Goal: Transaction & Acquisition: Purchase product/service

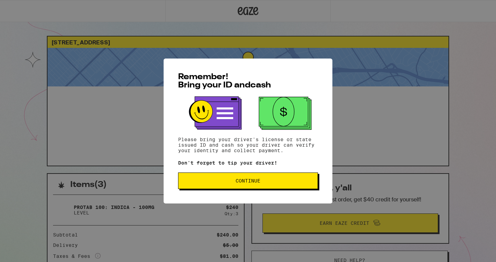
click at [239, 180] on span "Continue" at bounding box center [248, 180] width 25 height 5
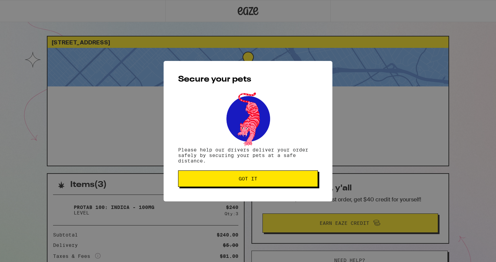
click at [239, 180] on span "Got it" at bounding box center [248, 178] width 19 height 5
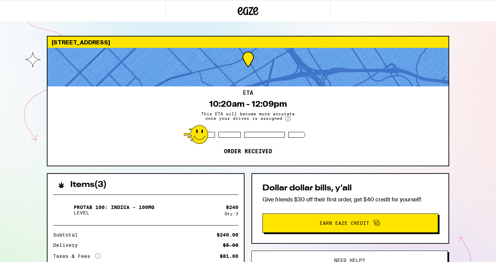
click at [245, 12] on icon at bounding box center [248, 11] width 21 height 12
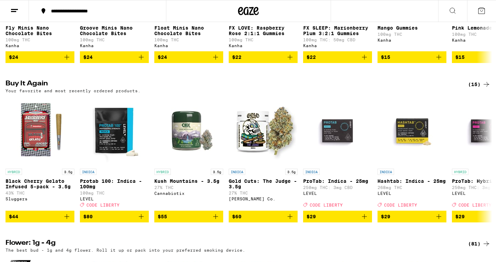
scroll to position [499, 0]
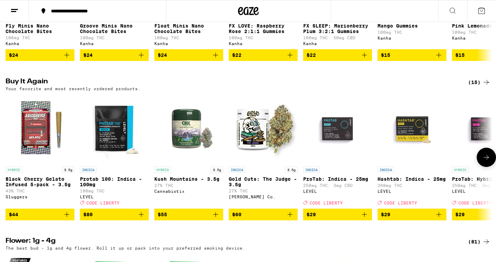
click at [484, 162] on icon at bounding box center [486, 157] width 8 height 8
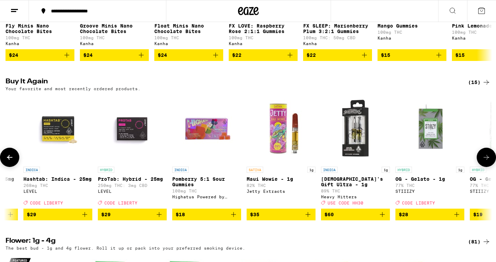
scroll to position [0, 410]
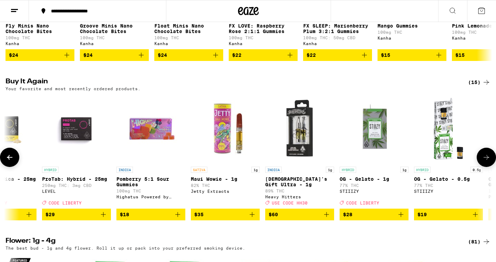
click at [484, 162] on icon at bounding box center [486, 157] width 8 height 8
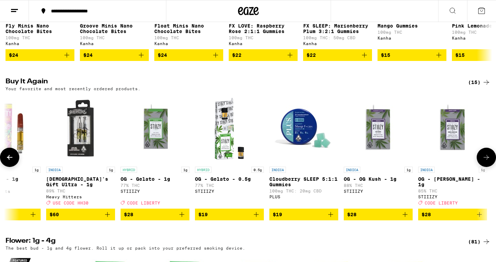
scroll to position [0, 631]
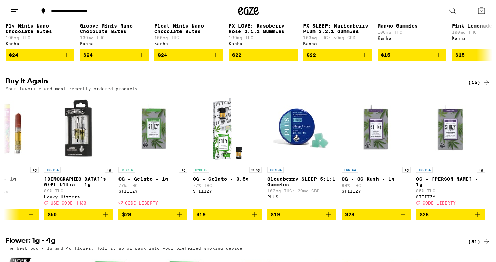
click at [252, 8] on icon at bounding box center [249, 11] width 10 height 8
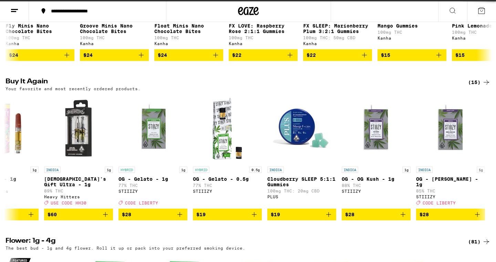
scroll to position [0, 0]
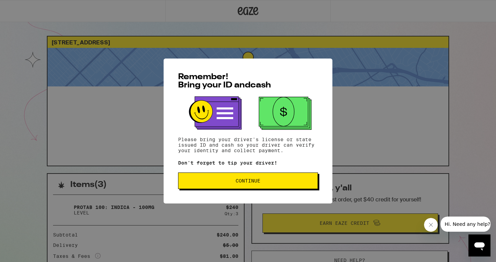
click at [264, 187] on button "Continue" at bounding box center [248, 181] width 140 height 17
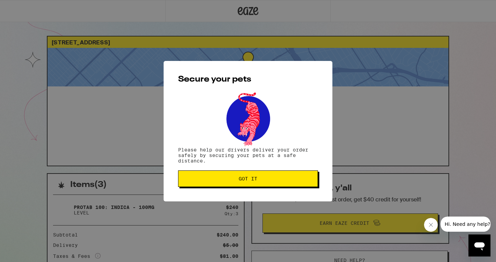
click at [264, 187] on button "Got it" at bounding box center [248, 179] width 140 height 17
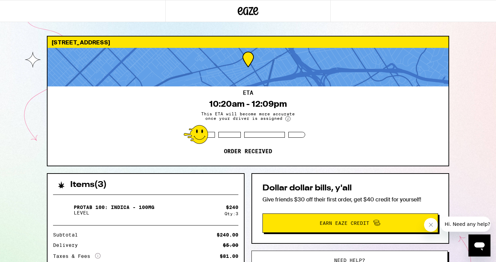
click at [239, 10] on icon at bounding box center [240, 11] width 5 height 8
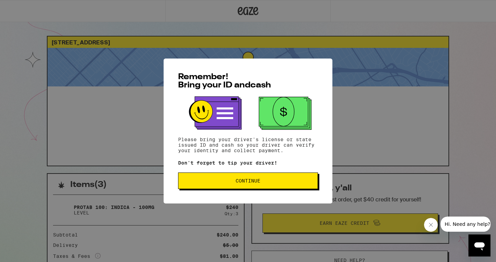
click at [230, 181] on span "Continue" at bounding box center [248, 180] width 128 height 5
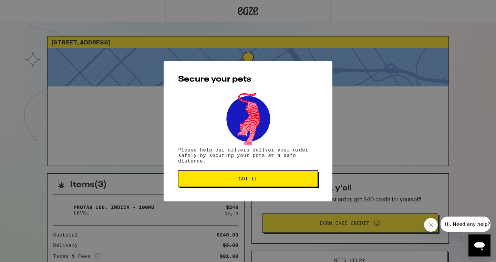
click at [230, 181] on span "Got it" at bounding box center [248, 178] width 128 height 5
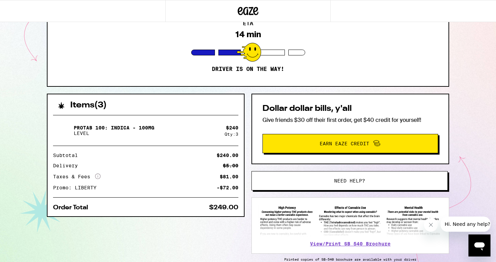
scroll to position [81, 0]
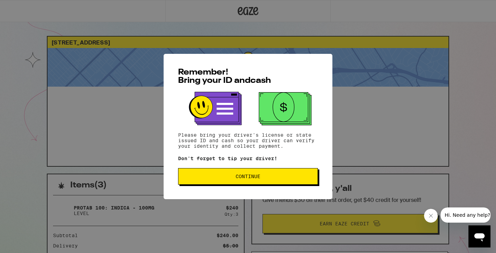
click at [248, 171] on button "Continue" at bounding box center [248, 176] width 140 height 17
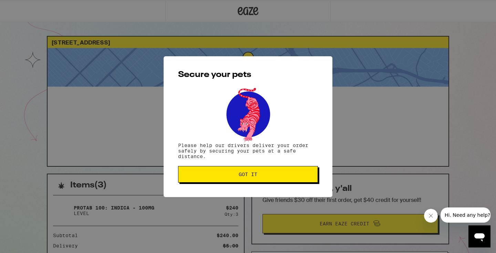
click at [282, 172] on button "Got it" at bounding box center [248, 174] width 140 height 17
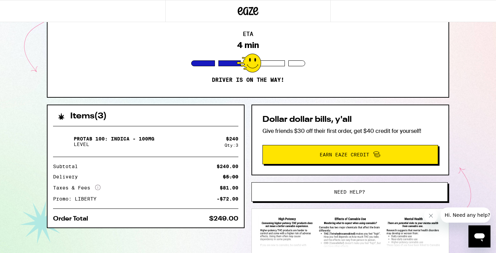
scroll to position [103, 0]
